Goal: Information Seeking & Learning: Check status

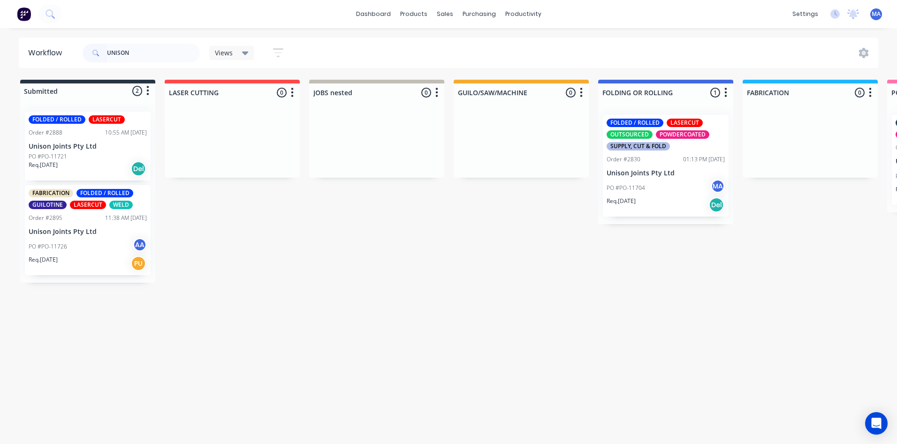
drag, startPoint x: 134, startPoint y: 53, endPoint x: 89, endPoint y: 53, distance: 45.5
click at [89, 53] on div "UNISON" at bounding box center [141, 53] width 117 height 19
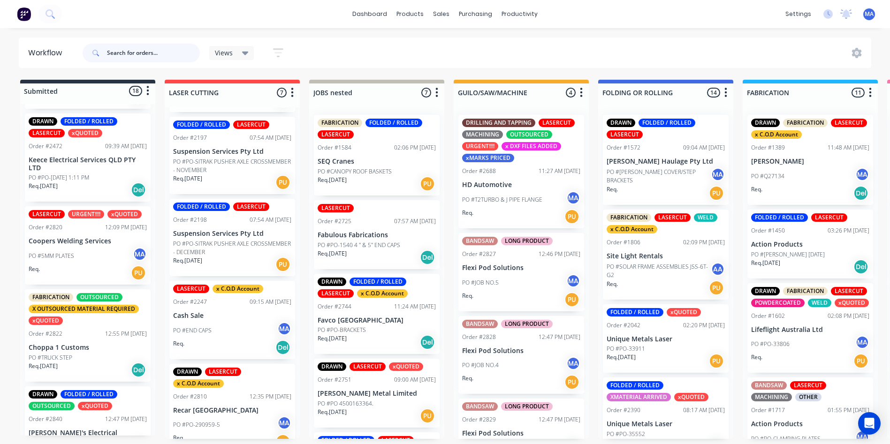
scroll to position [94, 0]
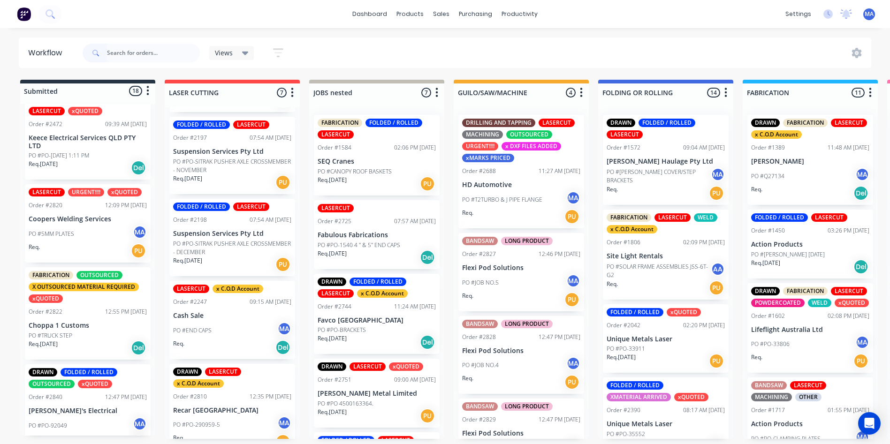
click at [91, 248] on div "Req. PU" at bounding box center [88, 251] width 118 height 16
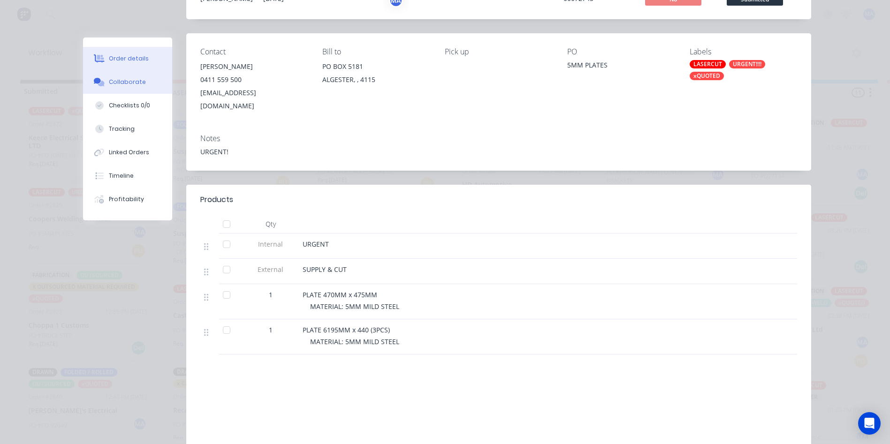
click at [150, 84] on button "Collaborate" at bounding box center [127, 81] width 89 height 23
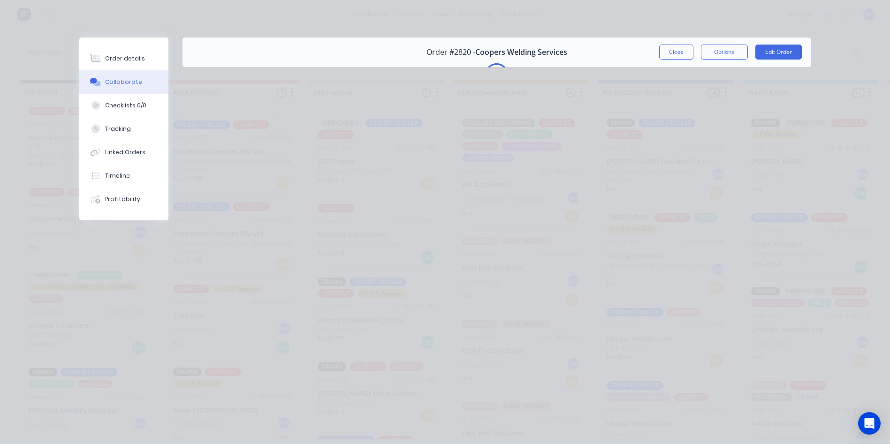
scroll to position [0, 0]
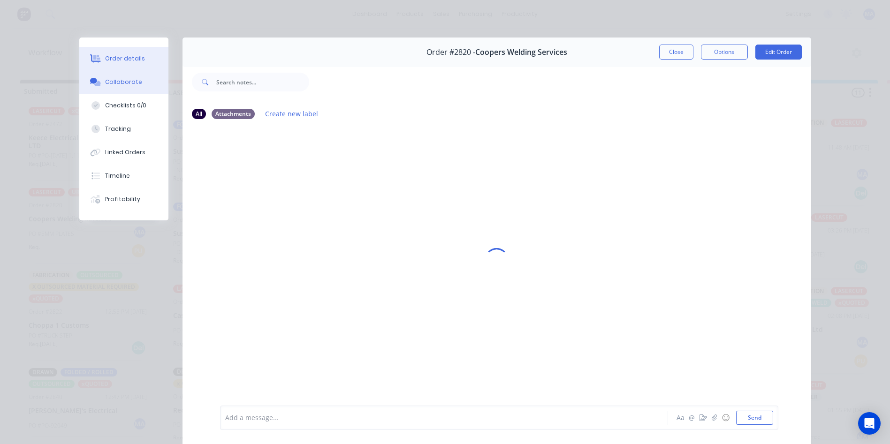
click at [112, 60] on div "Order details" at bounding box center [125, 58] width 40 height 8
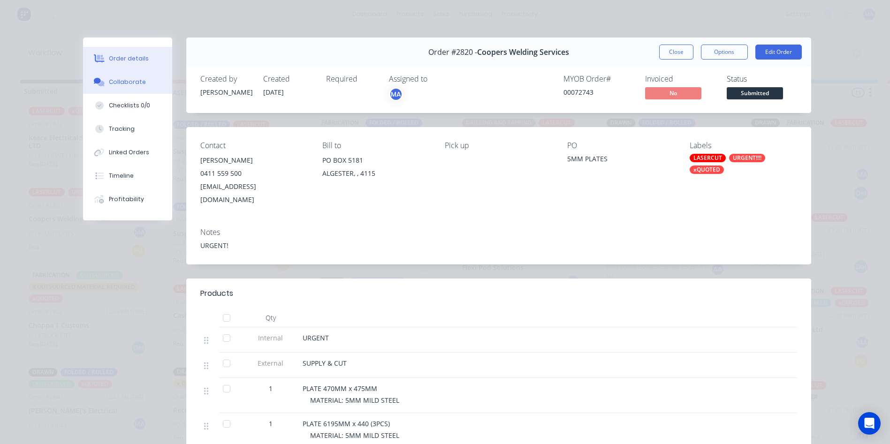
click at [126, 86] on div "Collaborate" at bounding box center [127, 82] width 37 height 8
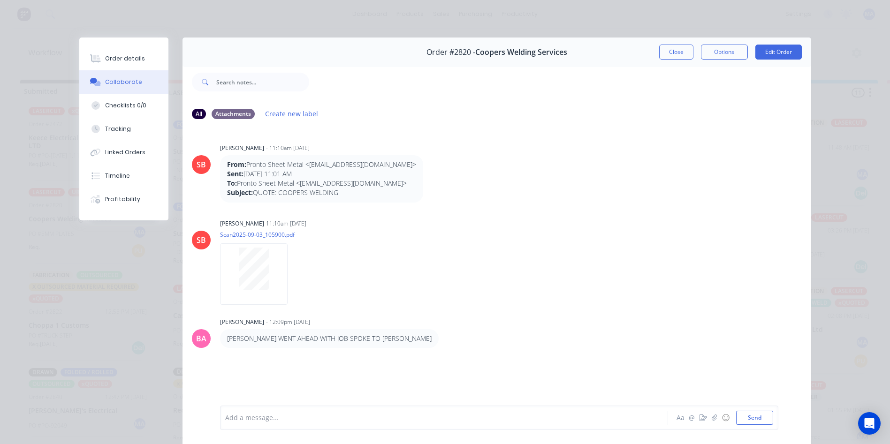
click at [326, 421] on div at bounding box center [431, 418] width 410 height 10
click at [129, 50] on button "Order details" at bounding box center [123, 58] width 89 height 23
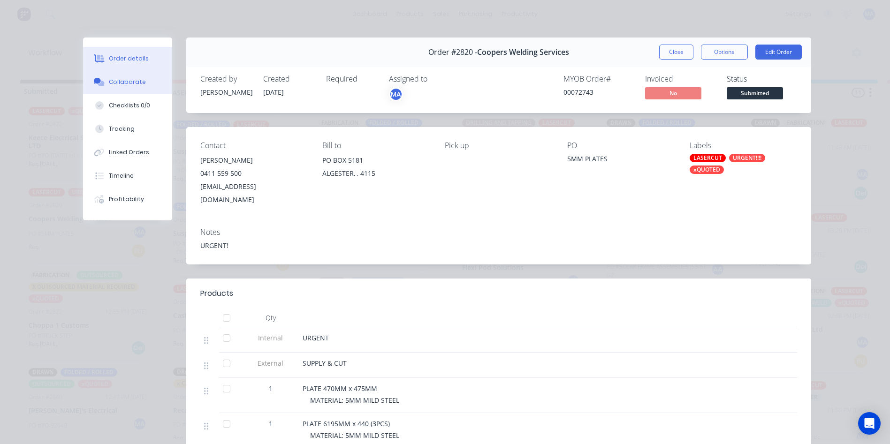
click at [99, 86] on icon at bounding box center [101, 84] width 7 height 6
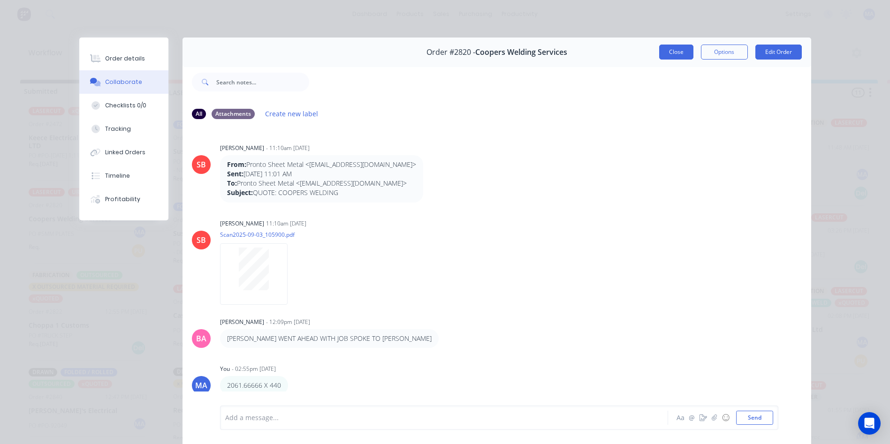
click at [680, 53] on button "Close" at bounding box center [676, 52] width 34 height 15
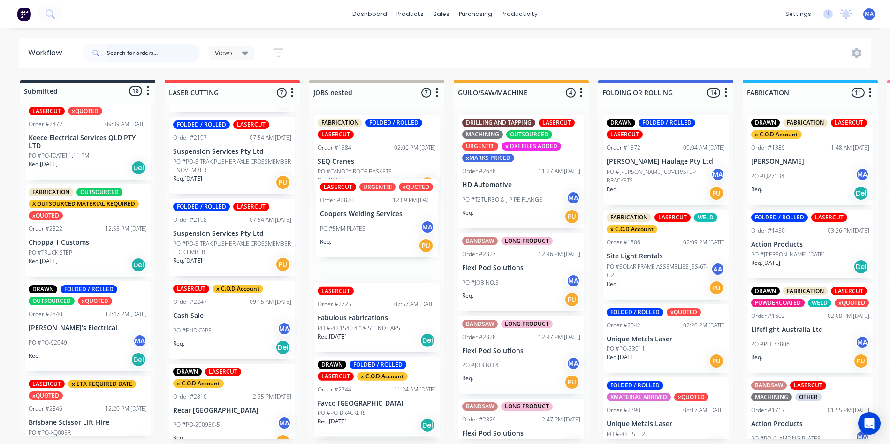
drag, startPoint x: 73, startPoint y: 223, endPoint x: 371, endPoint y: 218, distance: 297.9
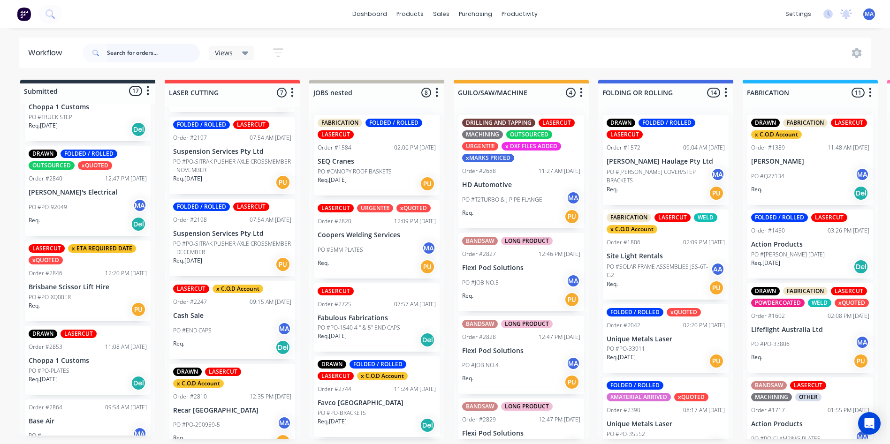
scroll to position [235, 0]
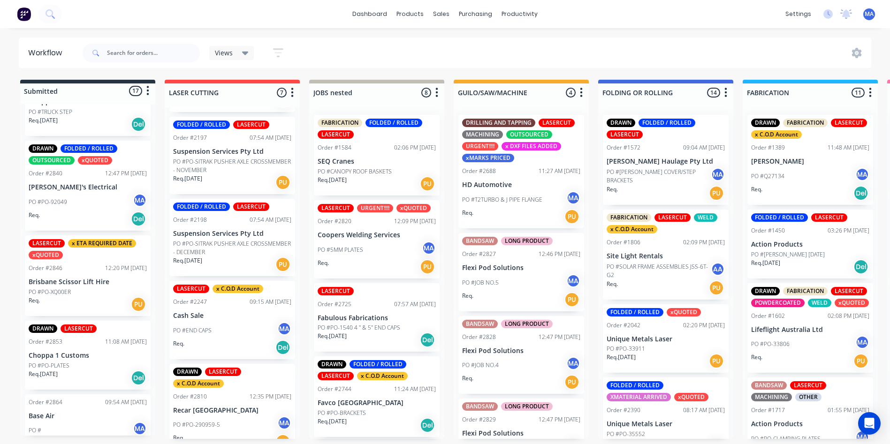
click at [88, 220] on div "Req. Del" at bounding box center [88, 219] width 118 height 16
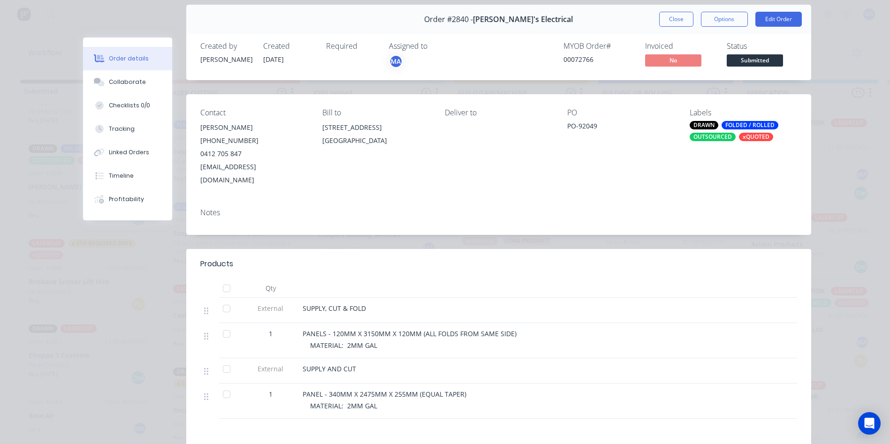
scroll to position [94, 0]
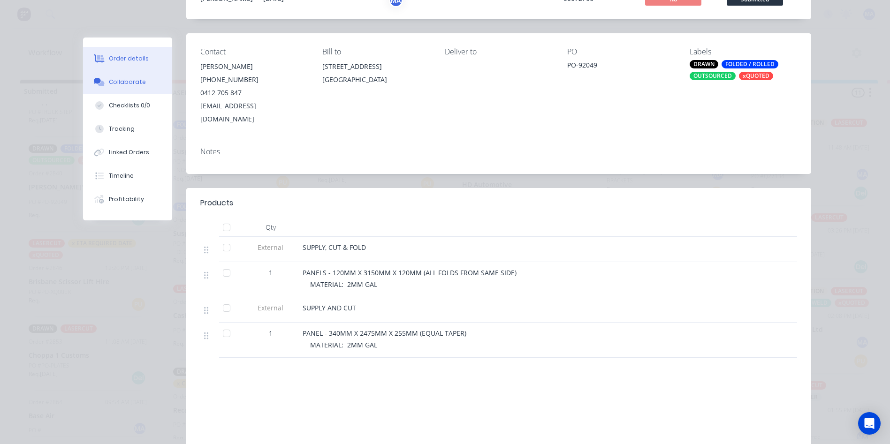
click at [149, 84] on button "Collaborate" at bounding box center [127, 81] width 89 height 23
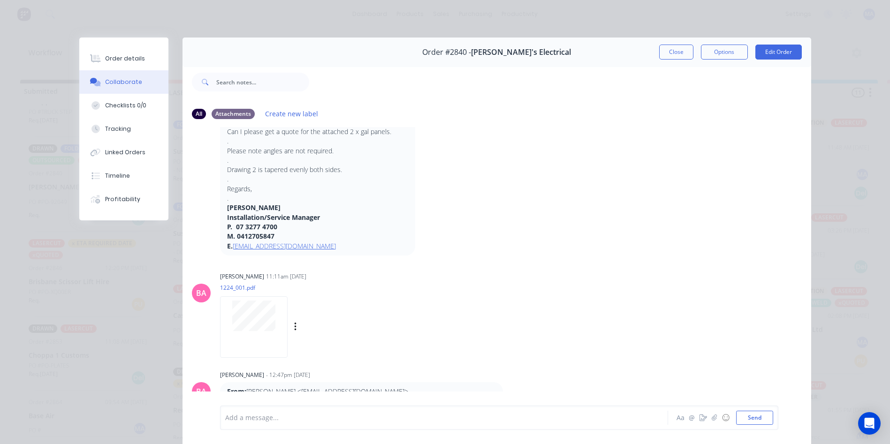
scroll to position [188, 0]
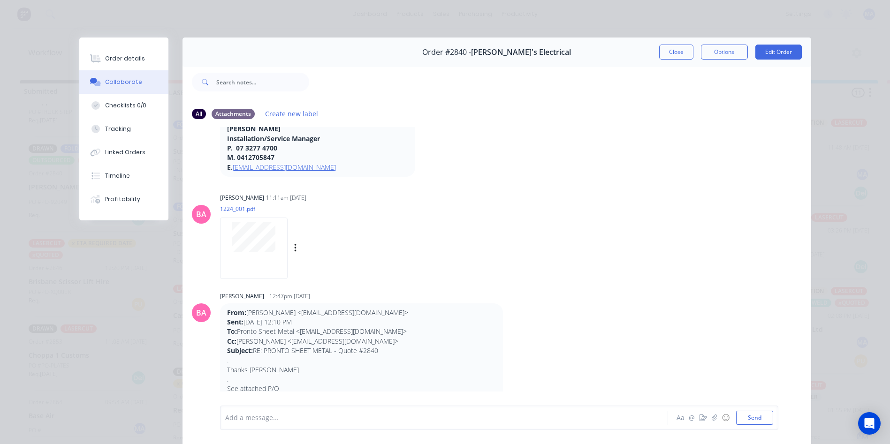
click at [272, 251] on div at bounding box center [253, 237] width 59 height 30
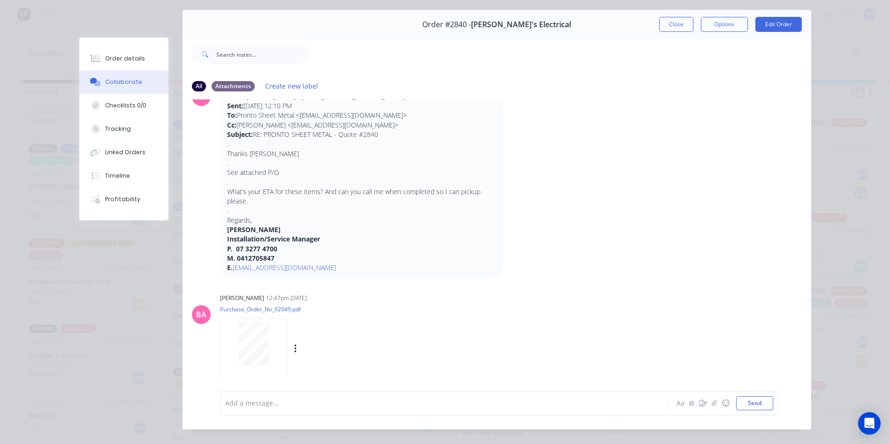
scroll to position [50, 0]
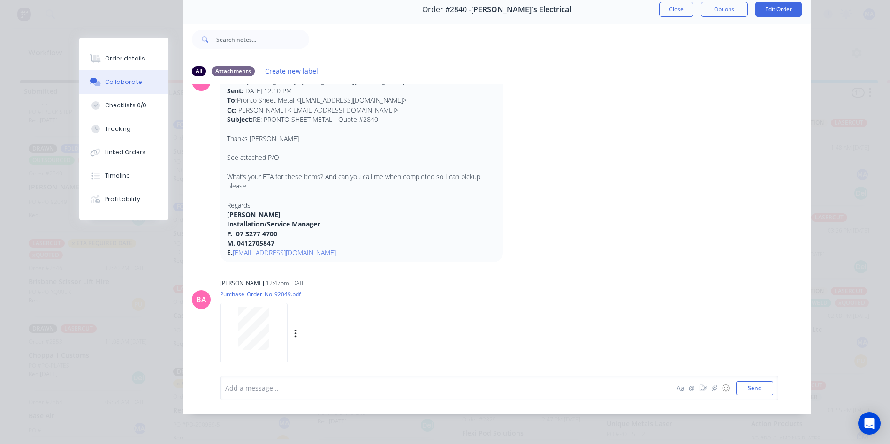
click at [220, 318] on div at bounding box center [254, 333] width 68 height 61
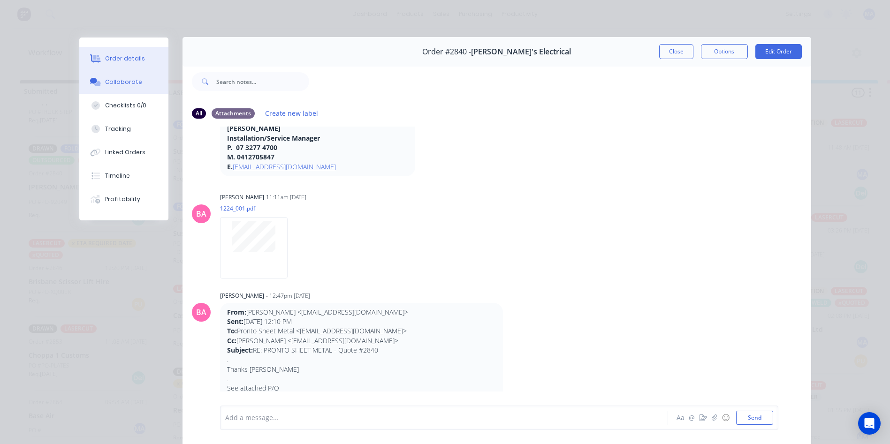
scroll to position [0, 0]
click at [134, 63] on button "Order details" at bounding box center [123, 58] width 89 height 23
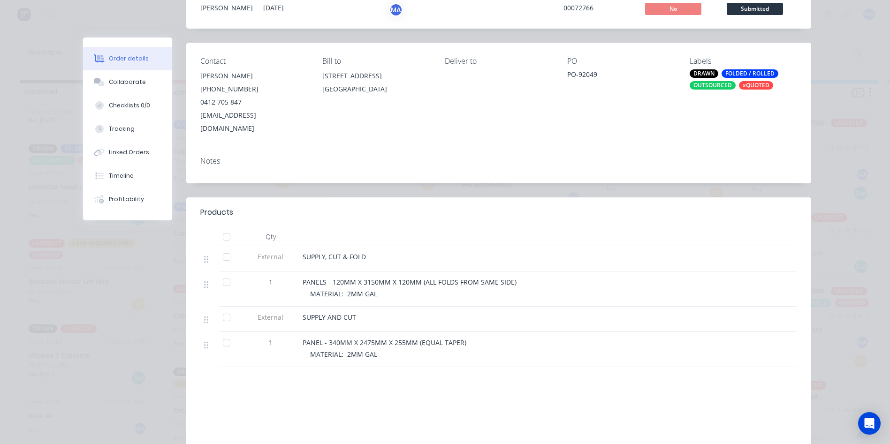
scroll to position [94, 0]
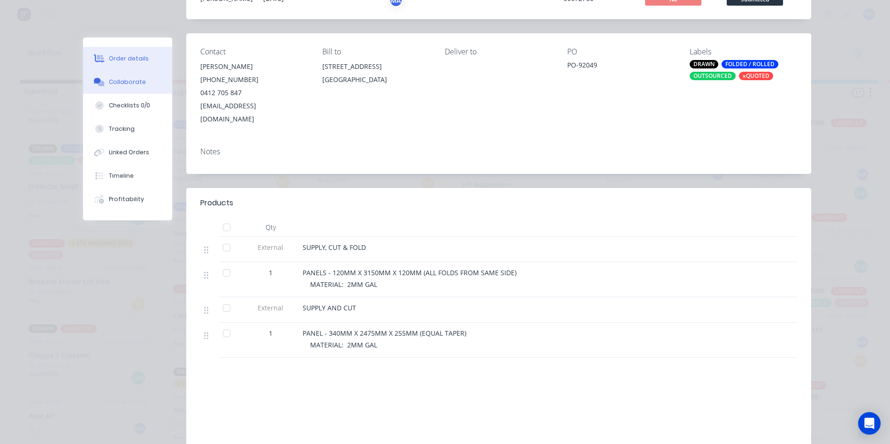
click at [123, 71] on button "Collaborate" at bounding box center [127, 81] width 89 height 23
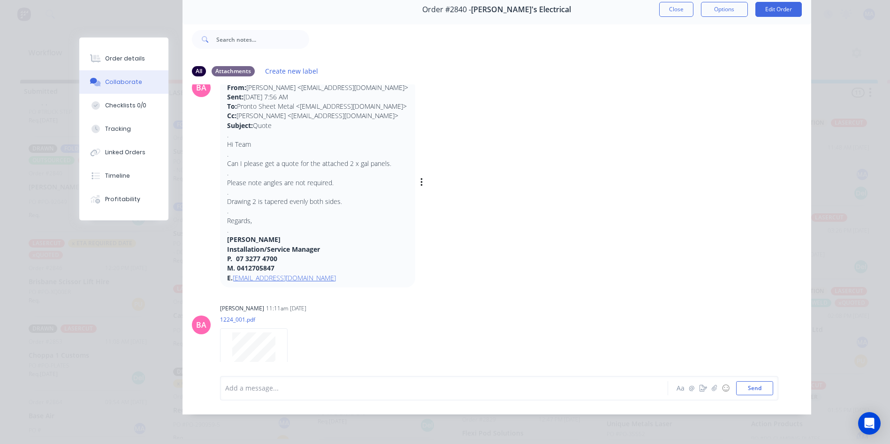
scroll to position [0, 0]
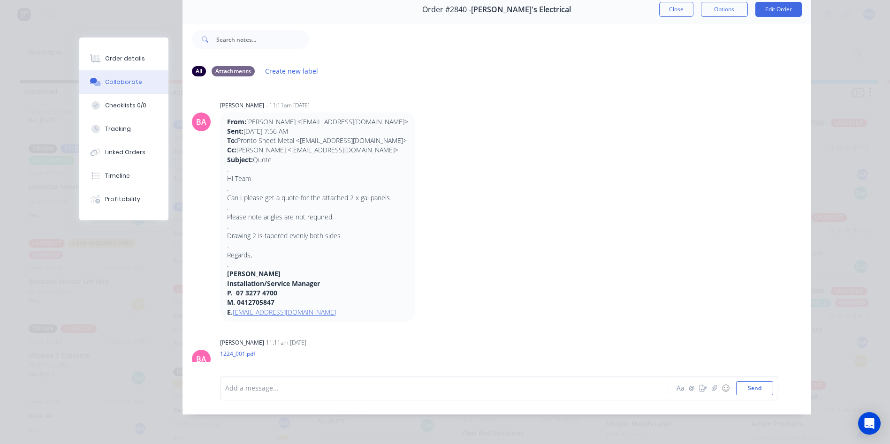
click at [669, 11] on div "Order #2840 - [PERSON_NAME]'s Electrical Close Options Edit Order" at bounding box center [496, 10] width 629 height 30
click at [670, 5] on button "Close" at bounding box center [676, 9] width 34 height 15
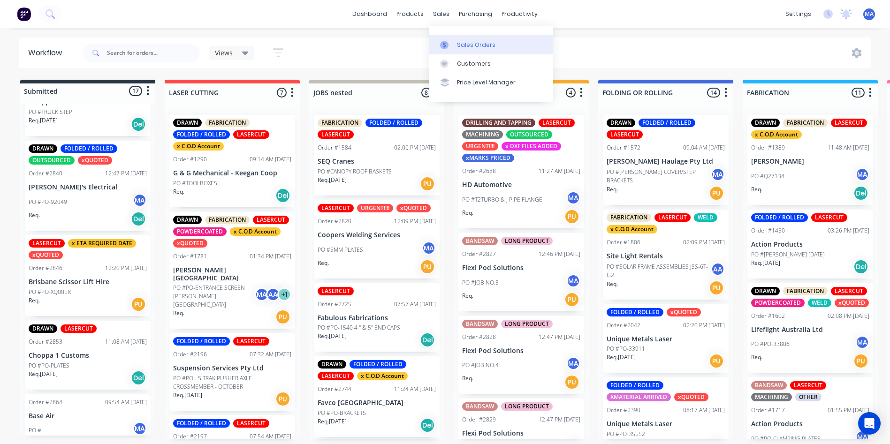
drag, startPoint x: 445, startPoint y: 17, endPoint x: 462, endPoint y: 48, distance: 35.5
click at [445, 17] on div "sales" at bounding box center [441, 14] width 26 height 14
click at [478, 65] on div "Customers" at bounding box center [474, 64] width 34 height 8
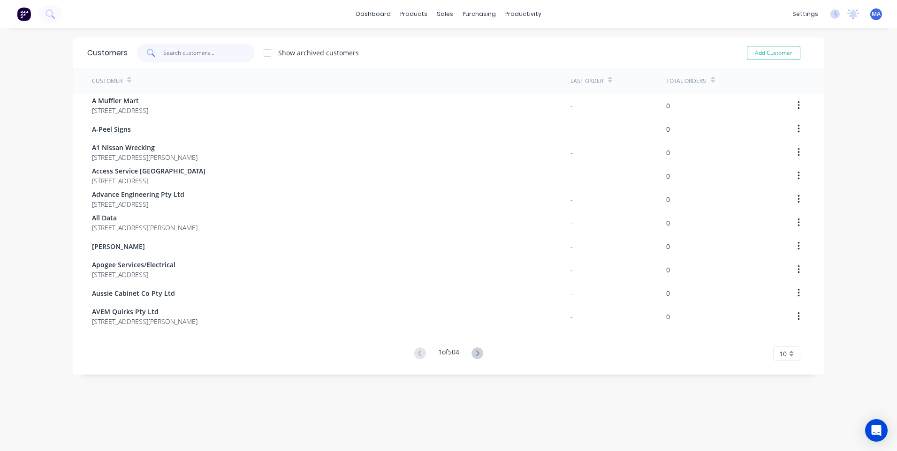
click at [182, 53] on input "text" at bounding box center [208, 53] width 91 height 19
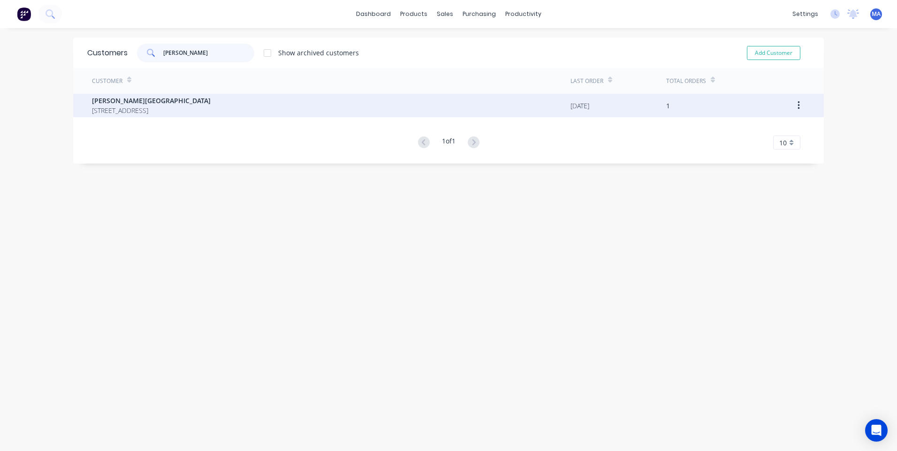
type input "[PERSON_NAME]"
click at [179, 105] on span "[PERSON_NAME][GEOGRAPHIC_DATA]" at bounding box center [151, 101] width 119 height 10
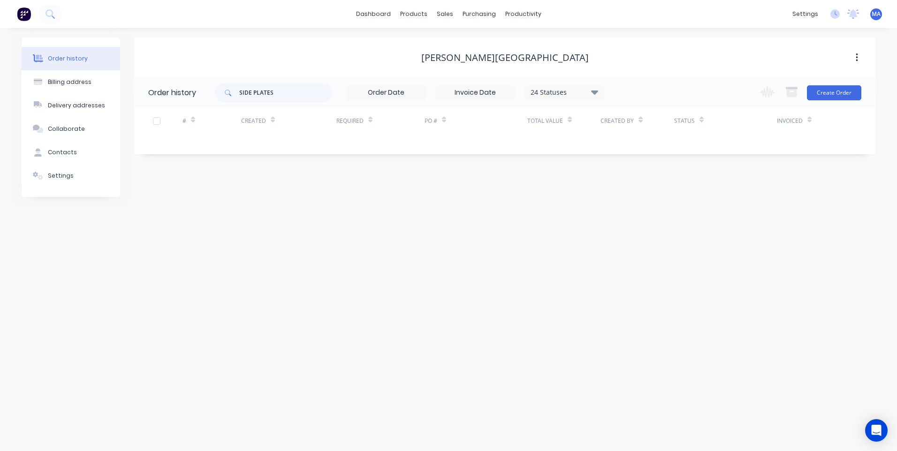
click at [554, 93] on div "24 Statuses" at bounding box center [564, 92] width 79 height 10
click at [642, 200] on label at bounding box center [642, 200] width 0 height 0
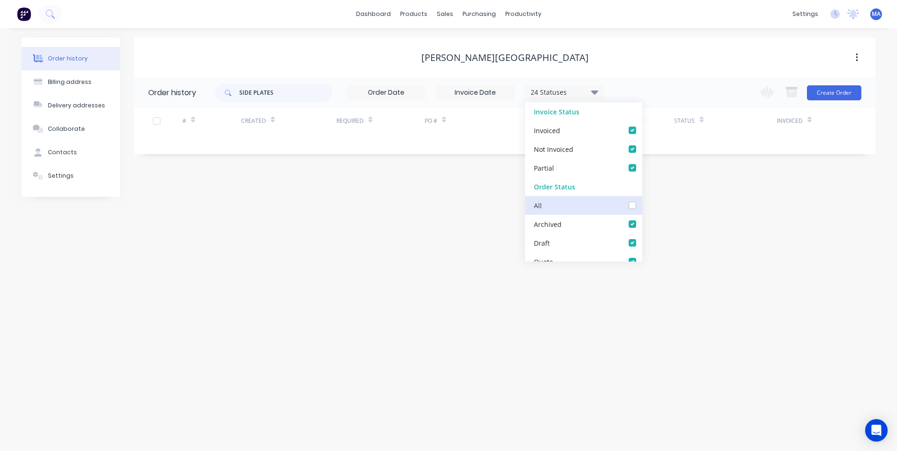
click at [642, 209] on input "checkbox" at bounding box center [646, 204] width 8 height 9
checkbox input "true"
click at [432, 182] on div "[PERSON_NAME] St Village Order history SIDE PLATES 24 Statuses Invoice Status I…" at bounding box center [504, 117] width 741 height 159
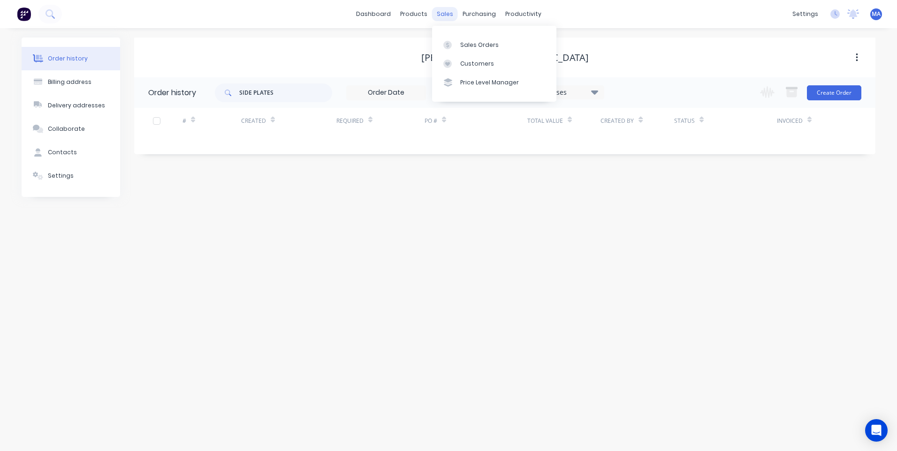
click at [448, 15] on div "sales" at bounding box center [445, 14] width 26 height 14
click at [479, 65] on div "Customers" at bounding box center [477, 64] width 34 height 8
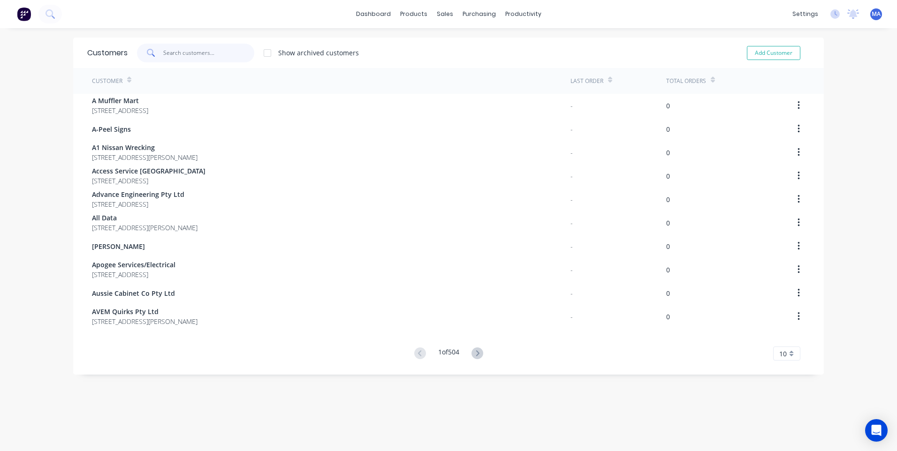
click at [200, 48] on input "text" at bounding box center [208, 53] width 91 height 19
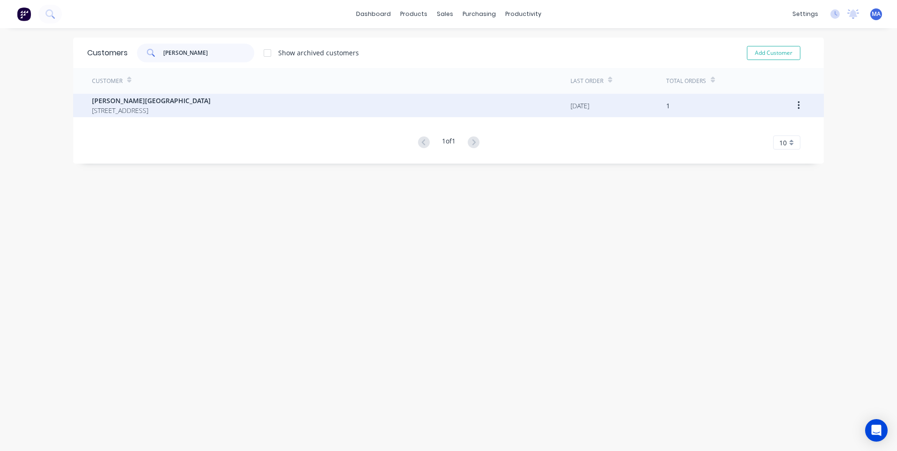
type input "[PERSON_NAME]"
click at [471, 108] on div "[PERSON_NAME][GEOGRAPHIC_DATA][STREET_ADDRESS]" at bounding box center [331, 105] width 478 height 23
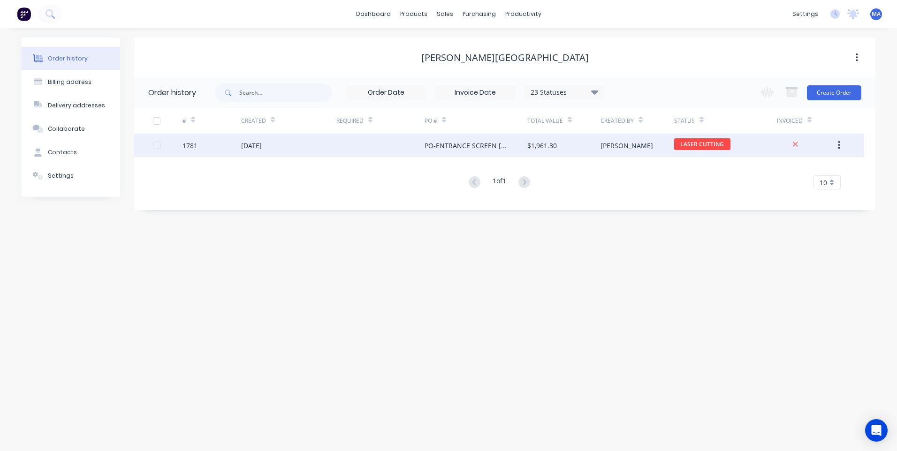
click at [489, 147] on div "PO-ENTRANCE SCREEN [PERSON_NAME][GEOGRAPHIC_DATA]" at bounding box center [467, 146] width 84 height 10
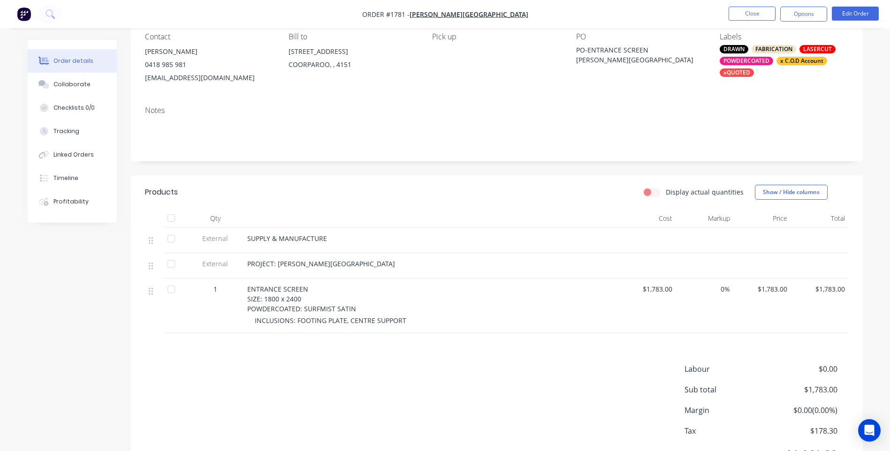
scroll to position [94, 0]
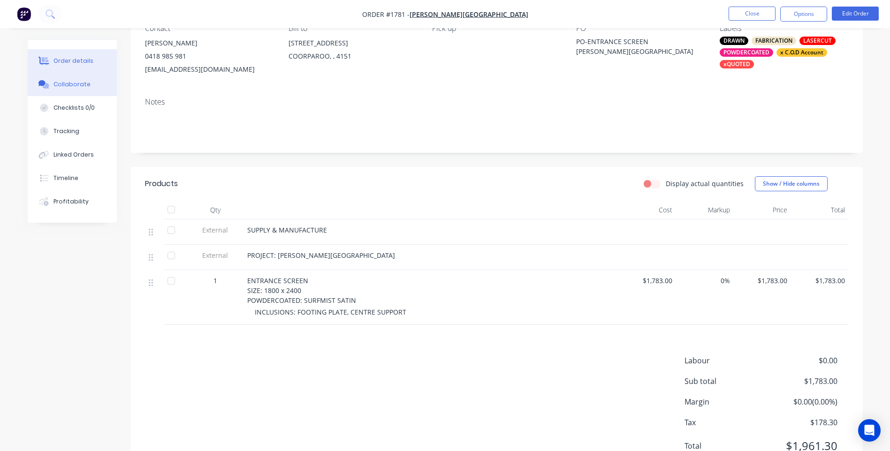
click at [53, 83] on div "Collaborate" at bounding box center [71, 84] width 37 height 8
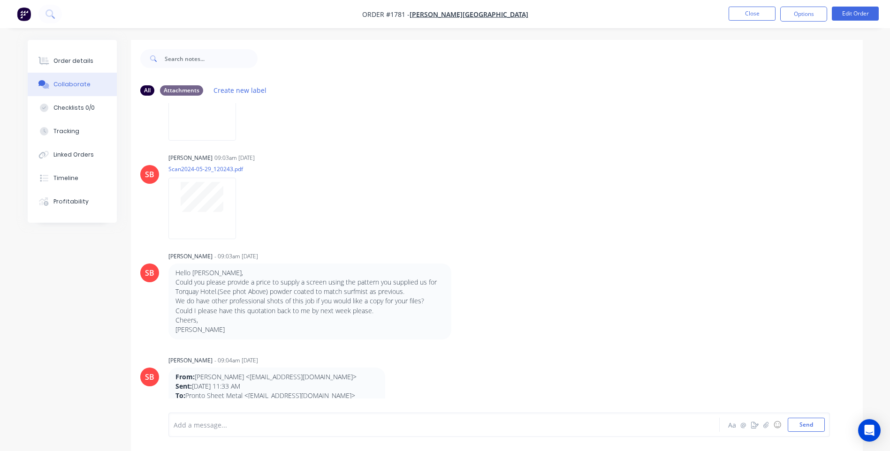
scroll to position [328, 0]
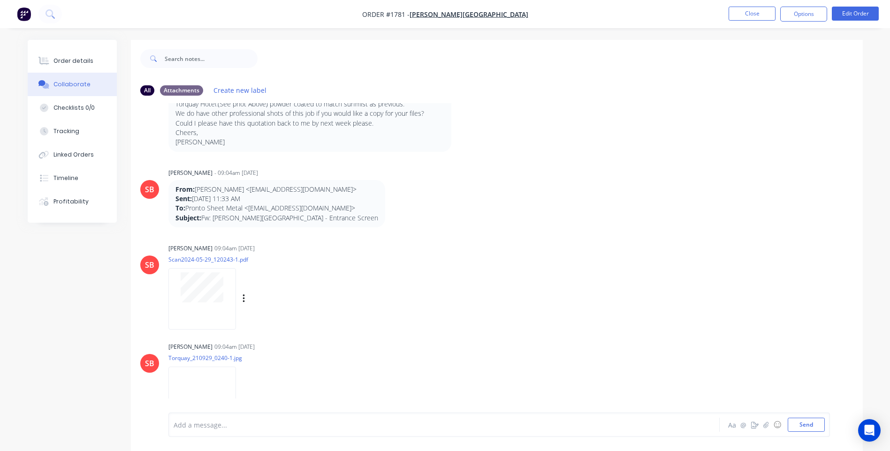
click at [228, 304] on div at bounding box center [202, 298] width 68 height 61
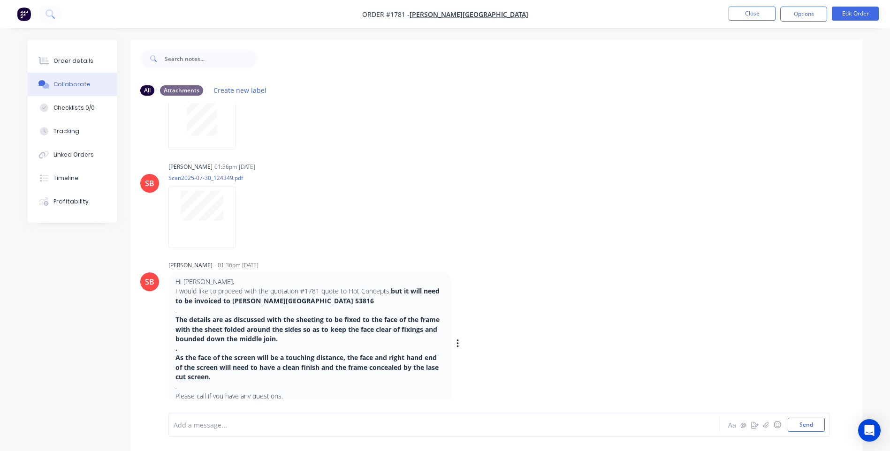
scroll to position [1180, 0]
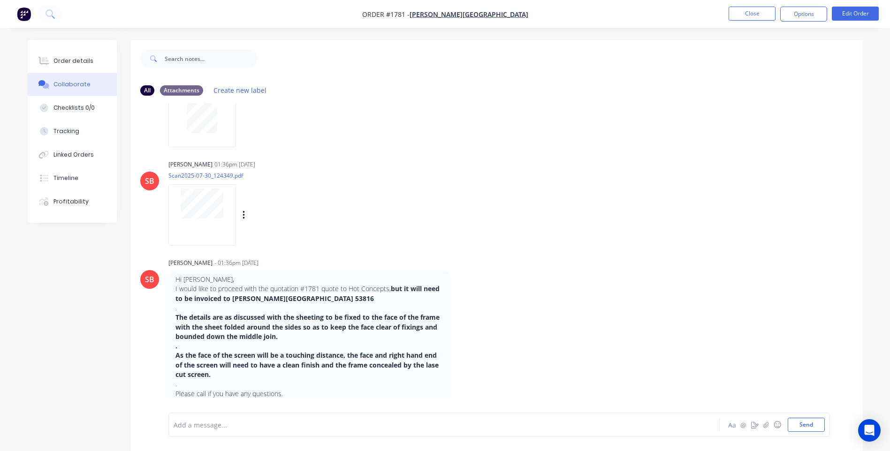
click at [213, 221] on div at bounding box center [202, 214] width 68 height 61
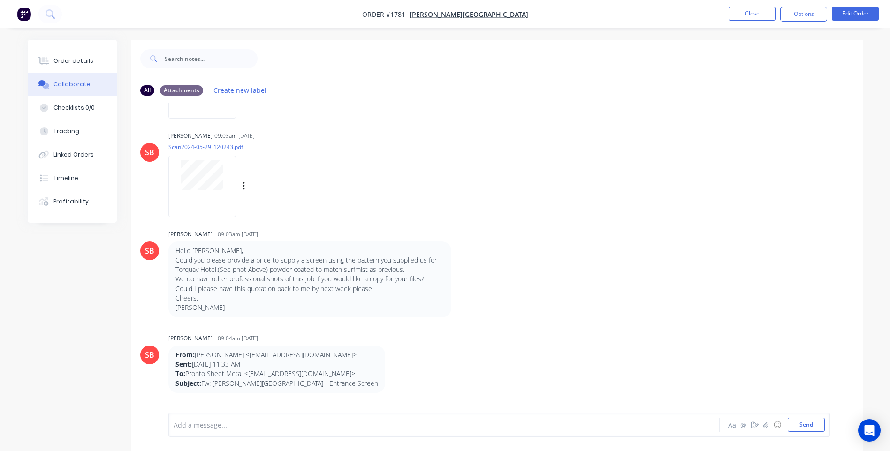
scroll to position [141, 0]
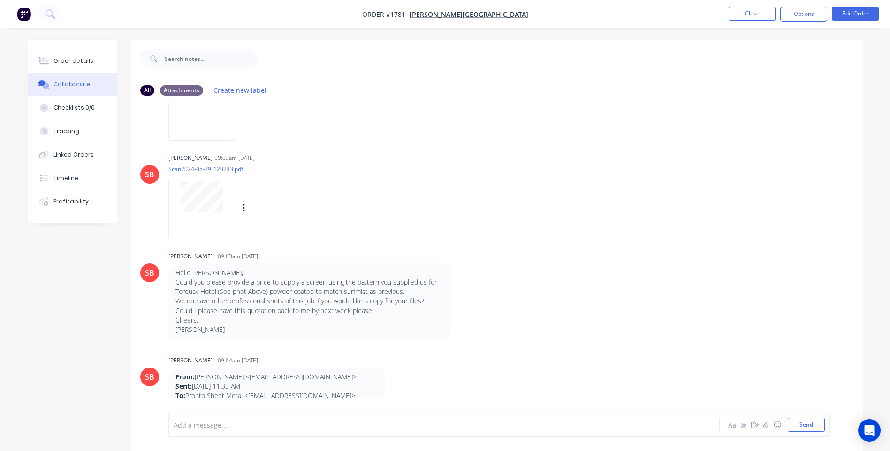
click at [218, 228] on div at bounding box center [202, 208] width 68 height 61
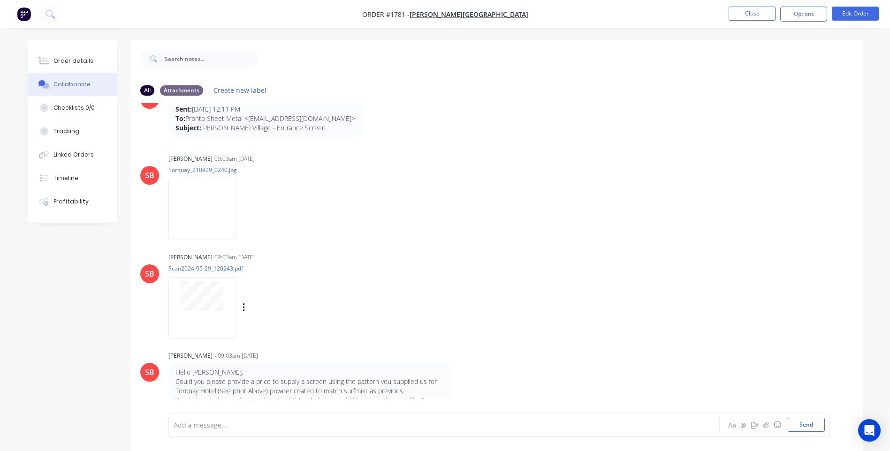
scroll to position [0, 0]
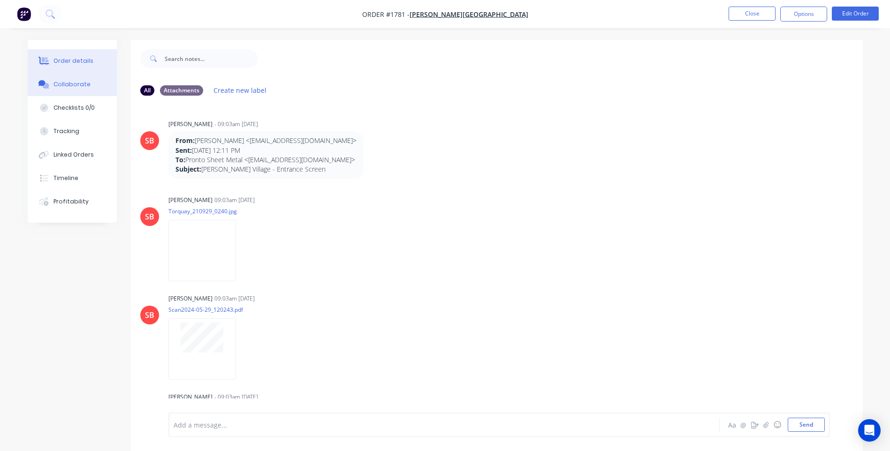
click at [68, 63] on div "Order details" at bounding box center [73, 61] width 40 height 8
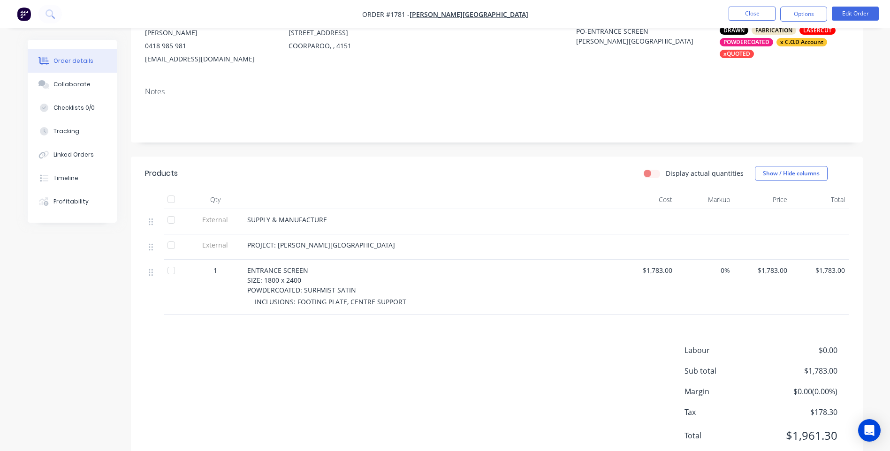
scroll to position [135, 0]
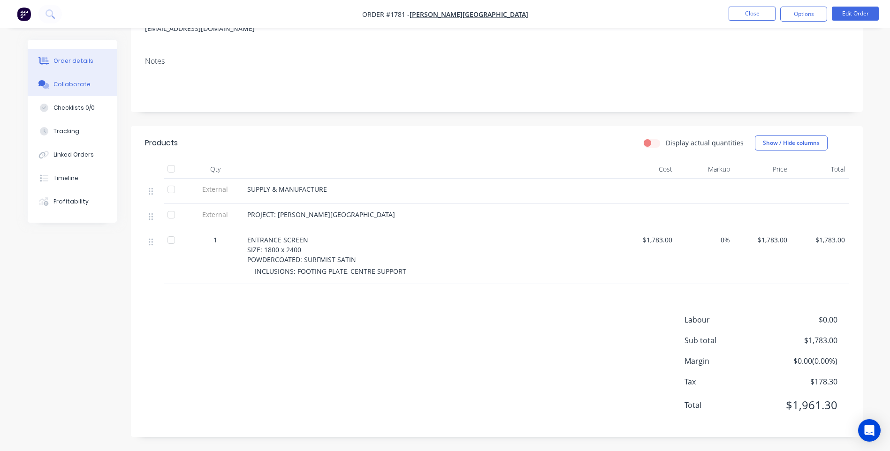
click at [77, 89] on button "Collaborate" at bounding box center [72, 84] width 89 height 23
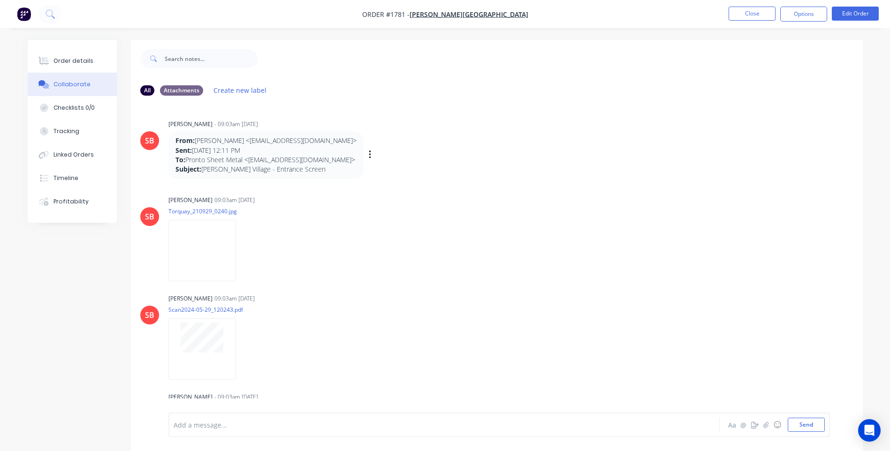
scroll to position [141, 0]
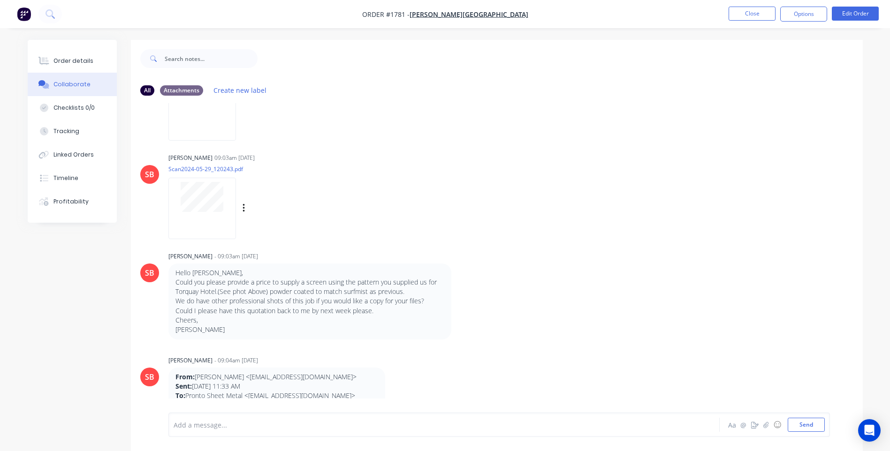
click at [223, 207] on div at bounding box center [202, 197] width 59 height 30
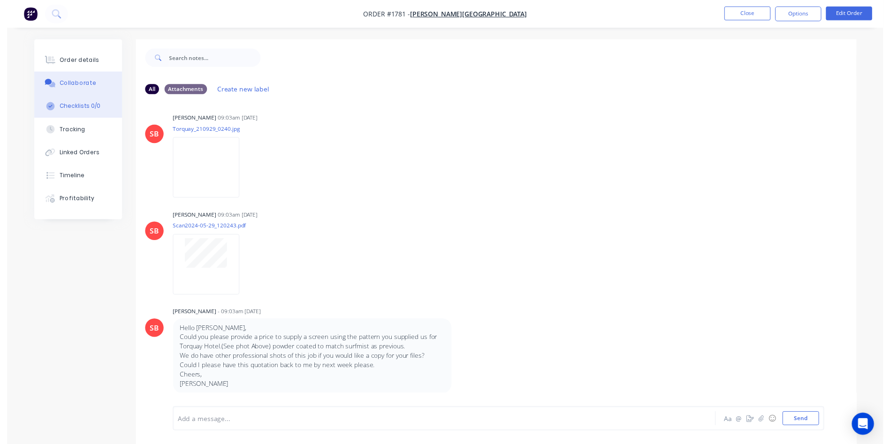
scroll to position [0, 0]
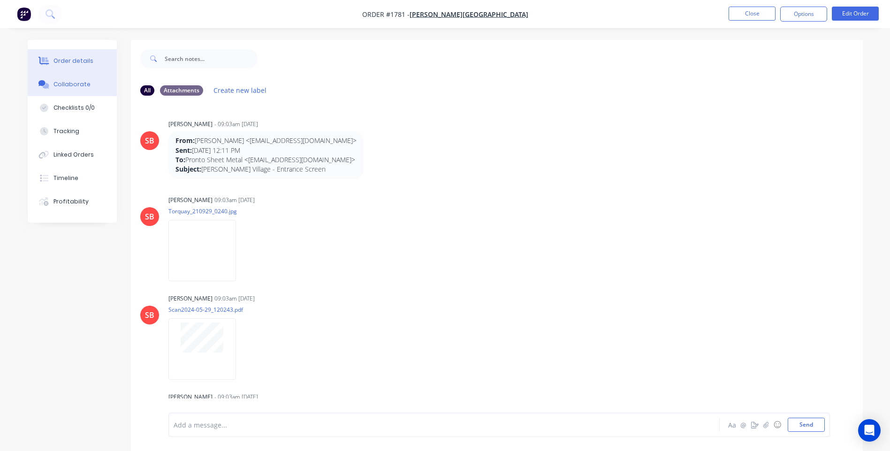
click at [83, 62] on div "Order details" at bounding box center [73, 61] width 40 height 8
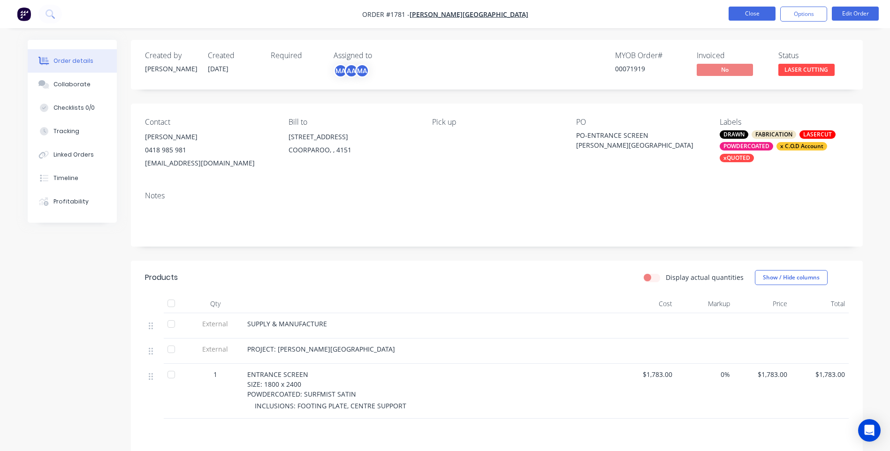
click at [769, 10] on button "Close" at bounding box center [752, 14] width 47 height 14
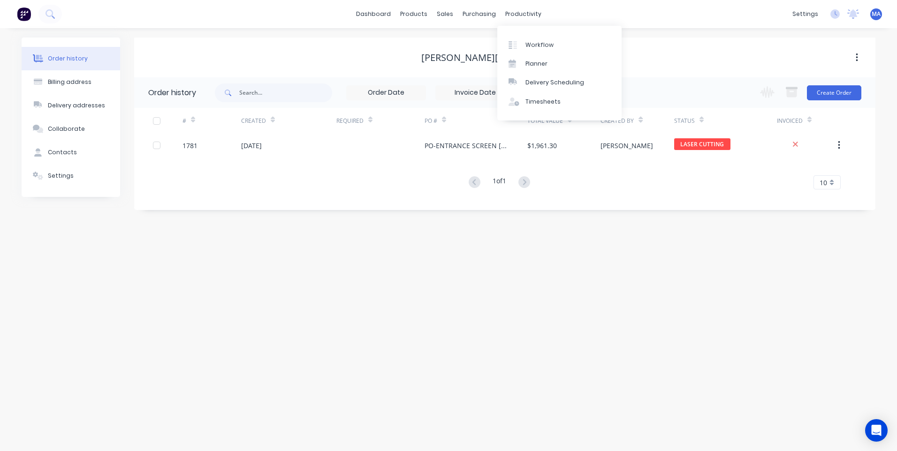
drag, startPoint x: 519, startPoint y: 12, endPoint x: 527, endPoint y: 30, distance: 19.8
click at [519, 12] on div "productivity" at bounding box center [524, 14] width 46 height 14
click at [539, 46] on div "Workflow" at bounding box center [539, 45] width 28 height 8
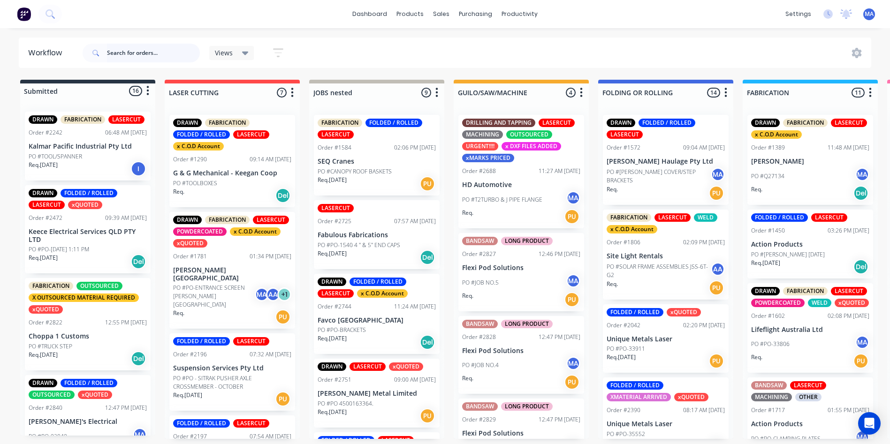
click at [142, 44] on input "text" at bounding box center [153, 53] width 93 height 19
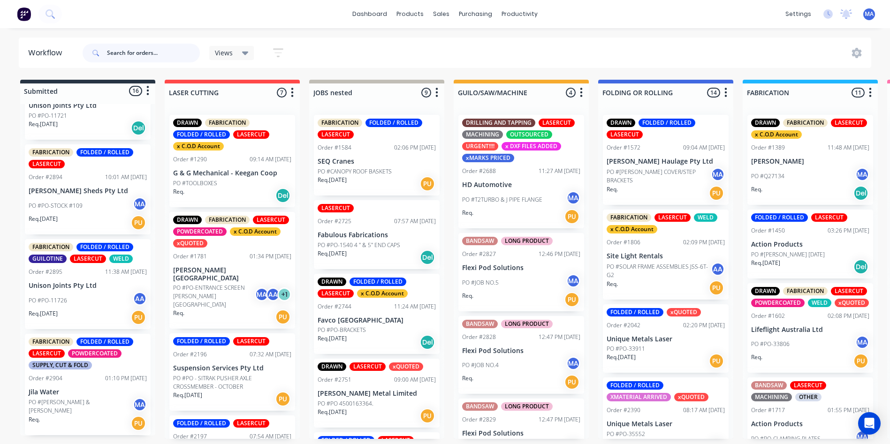
scroll to position [2, 0]
click at [97, 416] on div "Req. PU" at bounding box center [88, 424] width 118 height 16
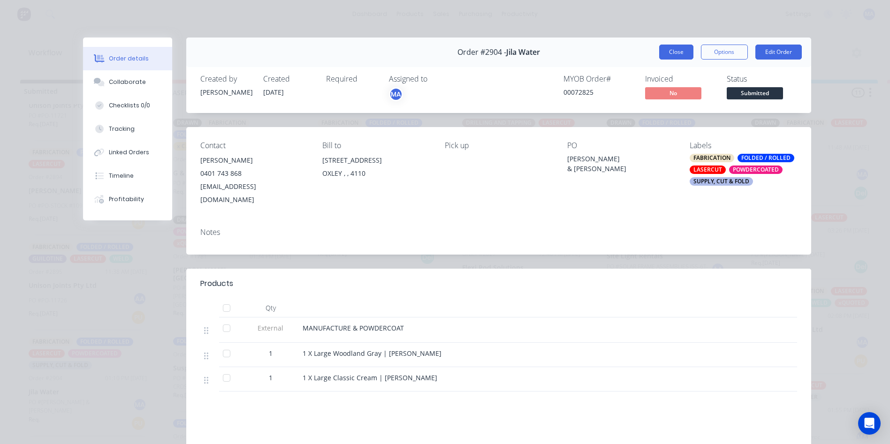
click at [679, 48] on button "Close" at bounding box center [676, 52] width 34 height 15
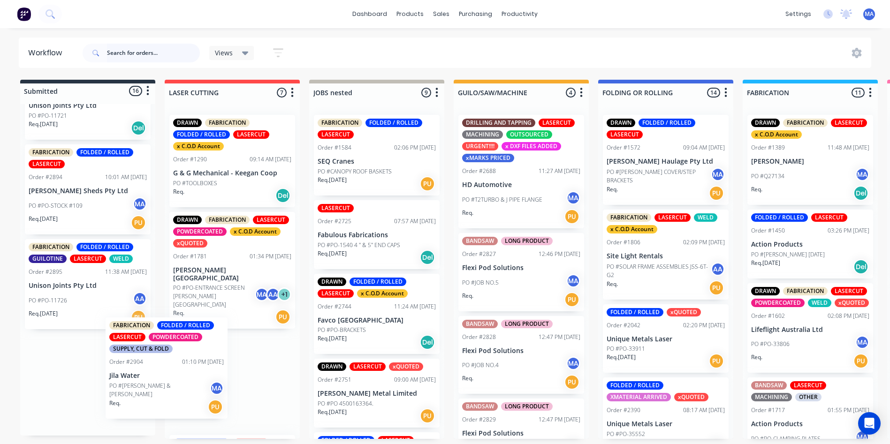
scroll to position [1, 0]
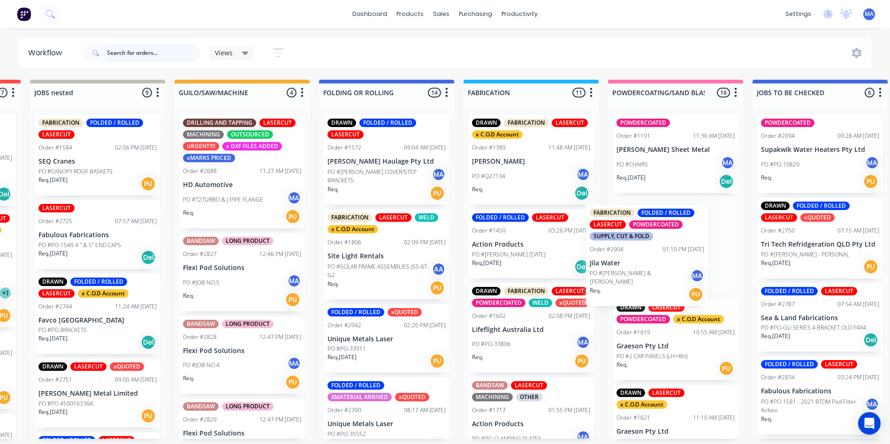
drag, startPoint x: 68, startPoint y: 395, endPoint x: 632, endPoint y: 266, distance: 578.8
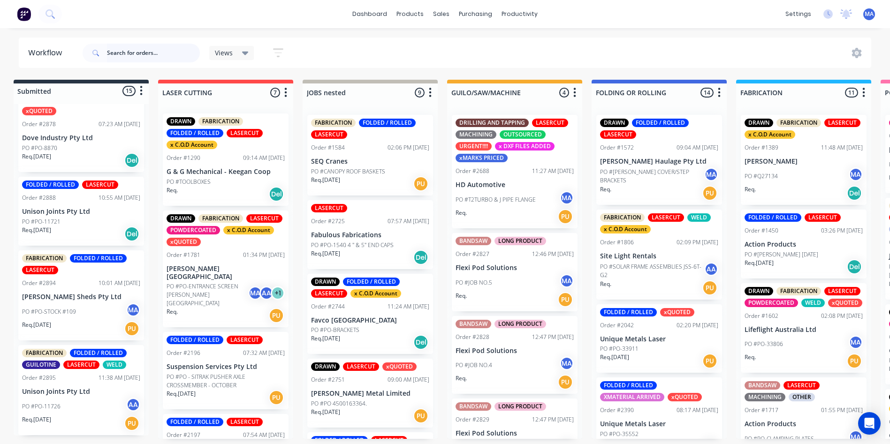
scroll to position [2, 0]
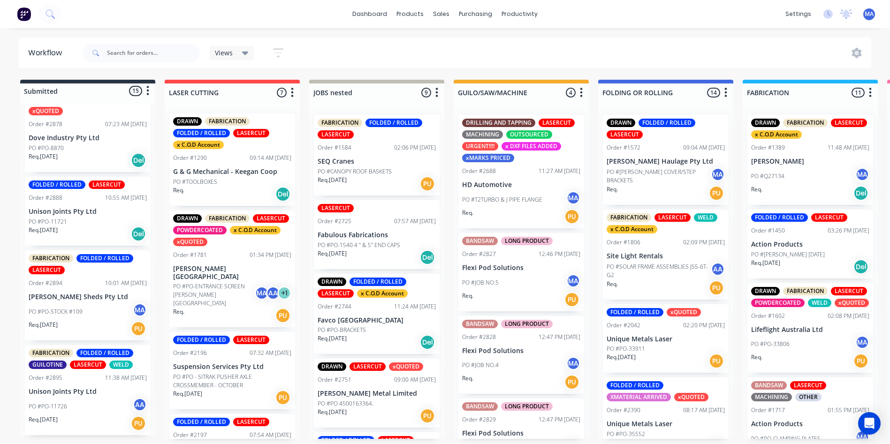
click at [92, 401] on div "PO #PO-11726 AA" at bounding box center [88, 407] width 118 height 18
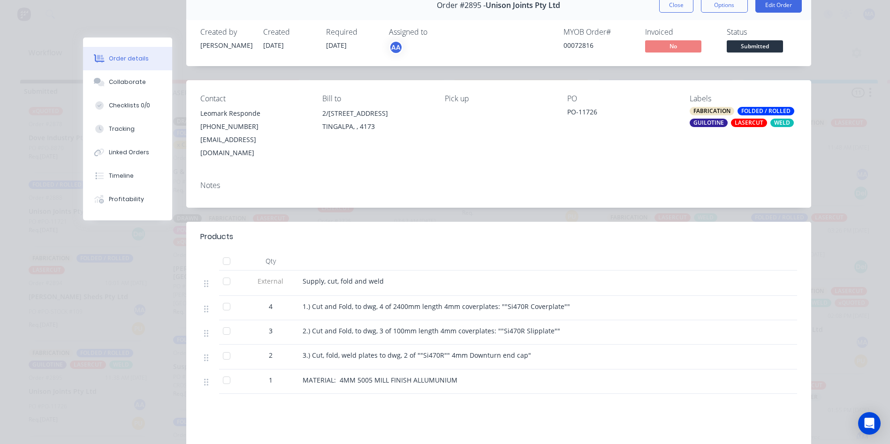
scroll to position [94, 0]
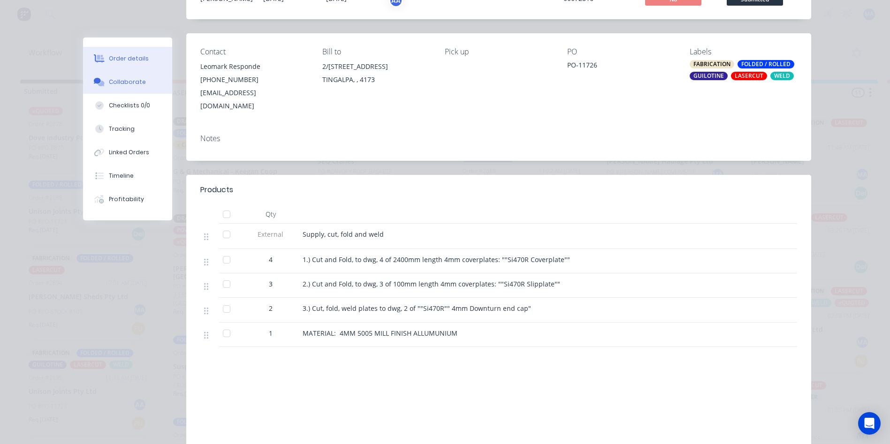
click at [140, 78] on button "Collaborate" at bounding box center [127, 81] width 89 height 23
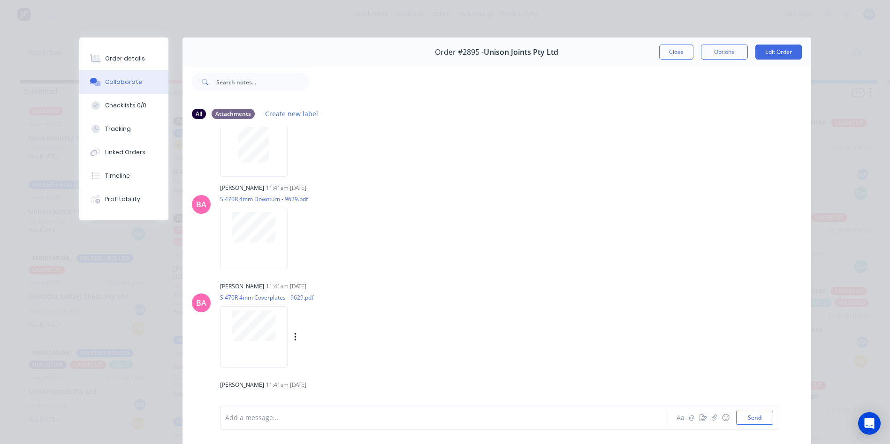
scroll to position [414, 0]
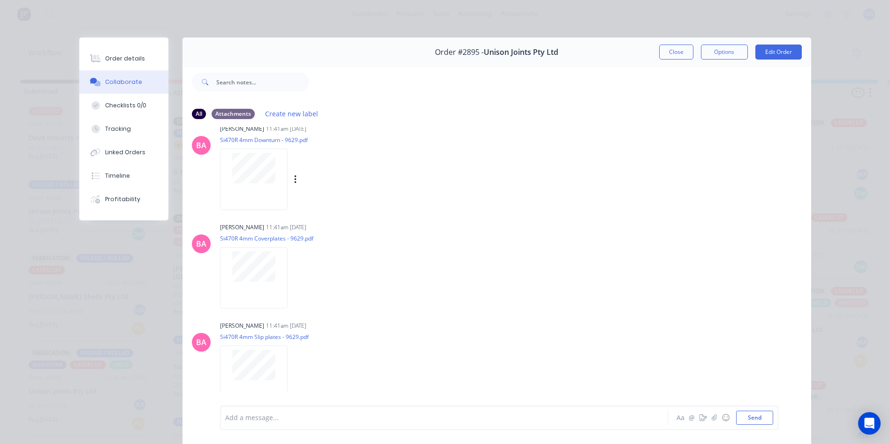
click at [266, 186] on div at bounding box center [254, 179] width 68 height 61
click at [136, 57] on div "Order details" at bounding box center [125, 58] width 40 height 8
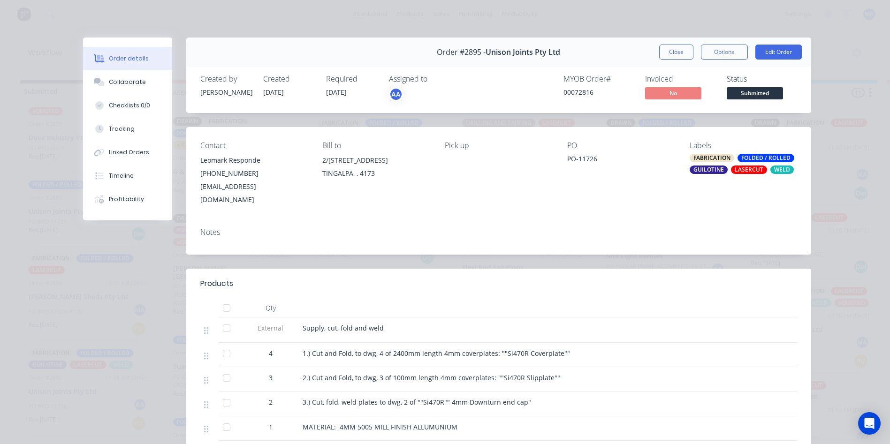
scroll to position [141, 0]
